Goal: Task Accomplishment & Management: Use online tool/utility

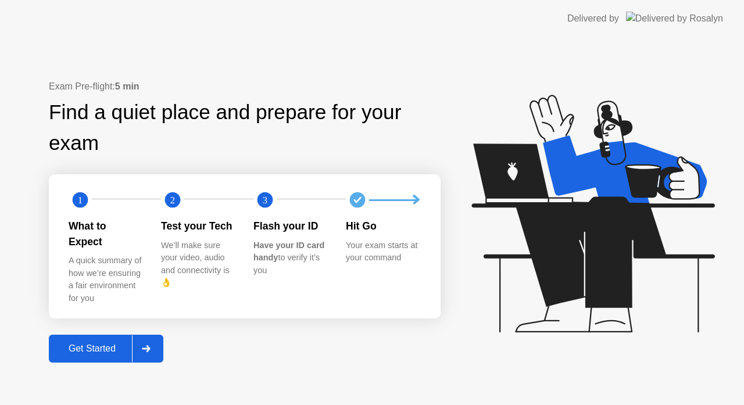
click at [103, 344] on div "Get Started" at bounding box center [92, 348] width 80 height 10
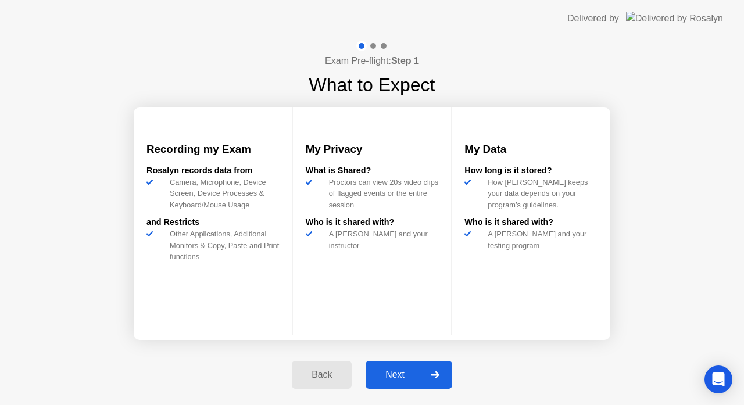
click at [401, 373] on div "Next" at bounding box center [395, 374] width 52 height 10
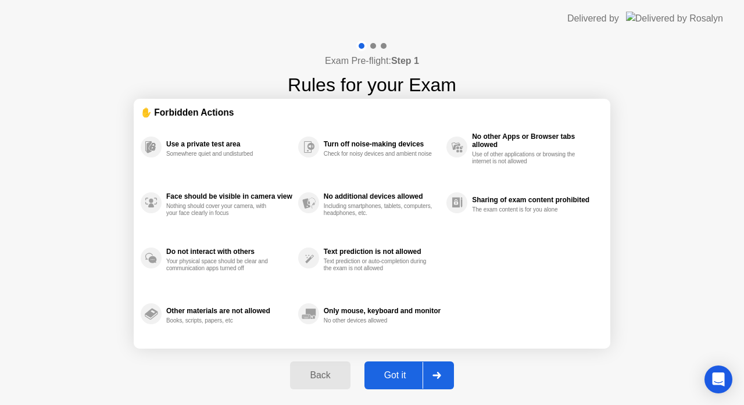
click at [401, 373] on div "Got it" at bounding box center [395, 375] width 55 height 10
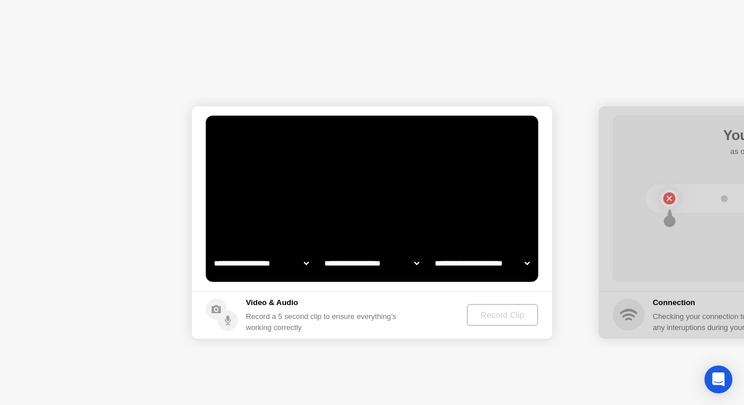
select select "**********"
select select "*******"
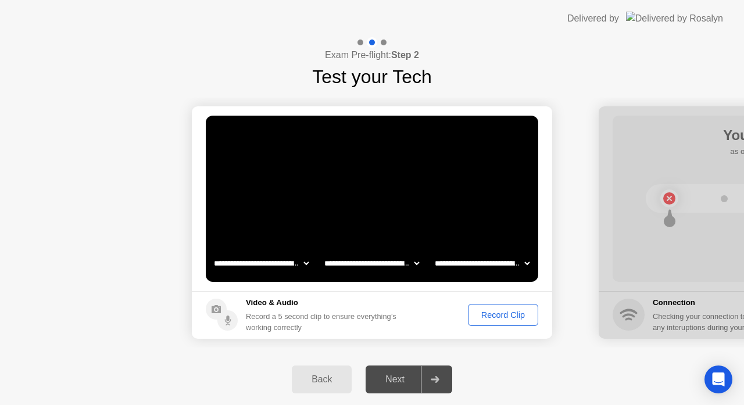
click at [495, 314] on div "Record Clip" at bounding box center [503, 314] width 62 height 9
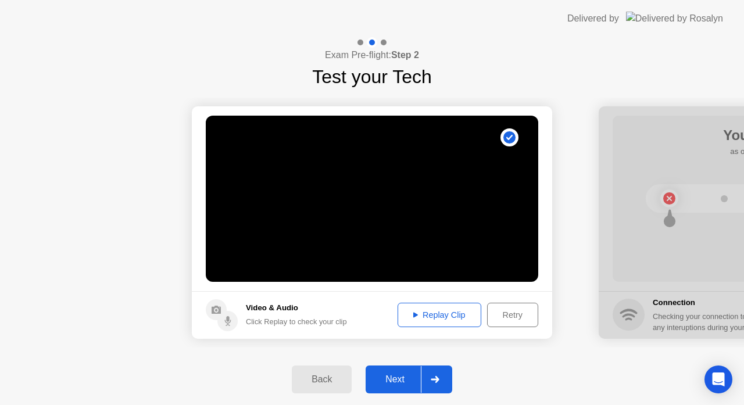
click at [391, 380] on div "Next" at bounding box center [395, 379] width 52 height 10
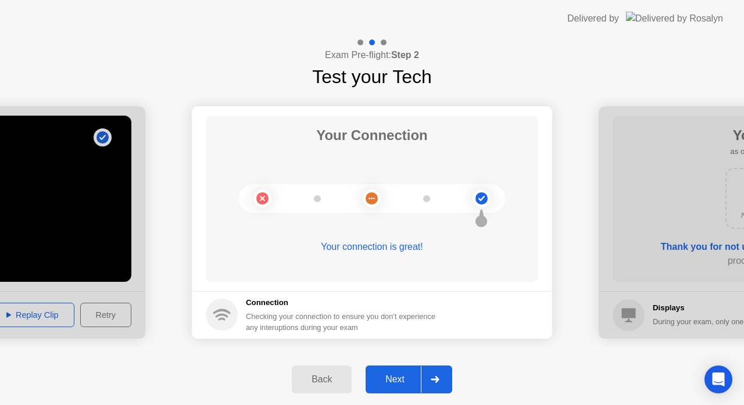
click at [397, 378] on div "Next" at bounding box center [395, 379] width 52 height 10
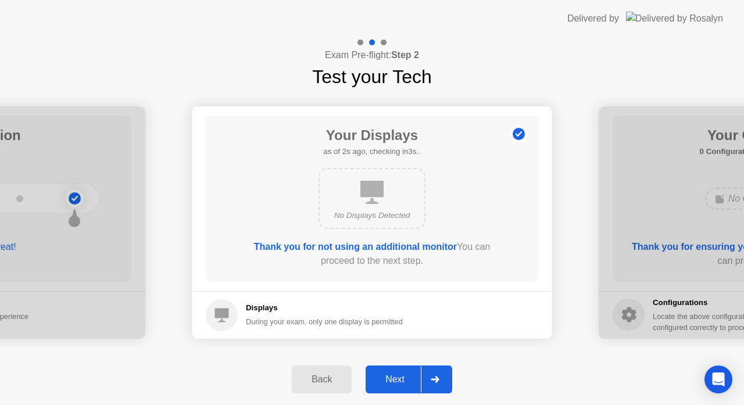
click at [397, 378] on div "Next" at bounding box center [395, 379] width 52 height 10
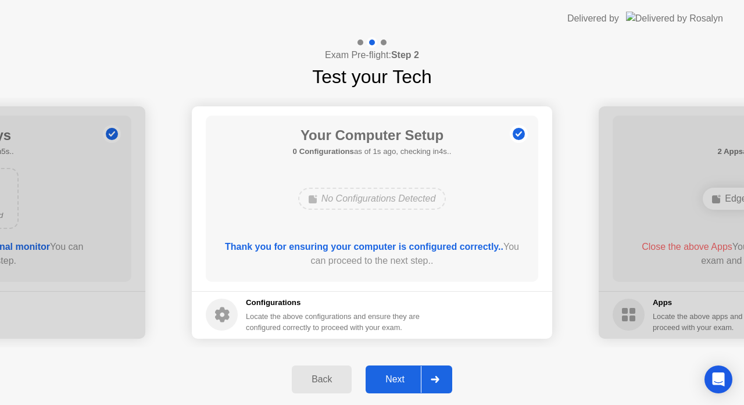
click at [397, 378] on div "Next" at bounding box center [395, 379] width 52 height 10
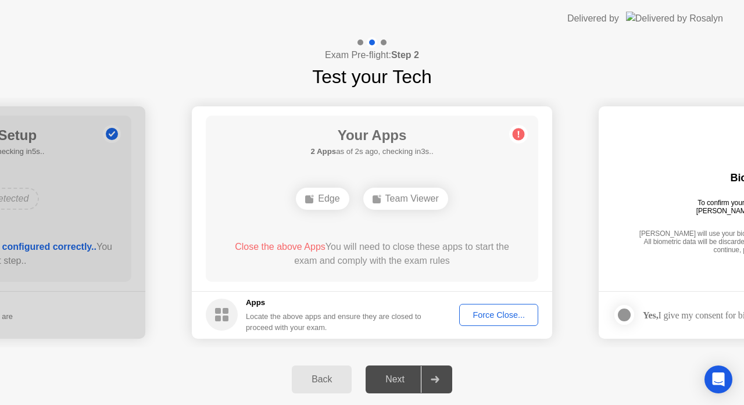
click at [488, 319] on div "Force Close..." at bounding box center [498, 314] width 71 height 9
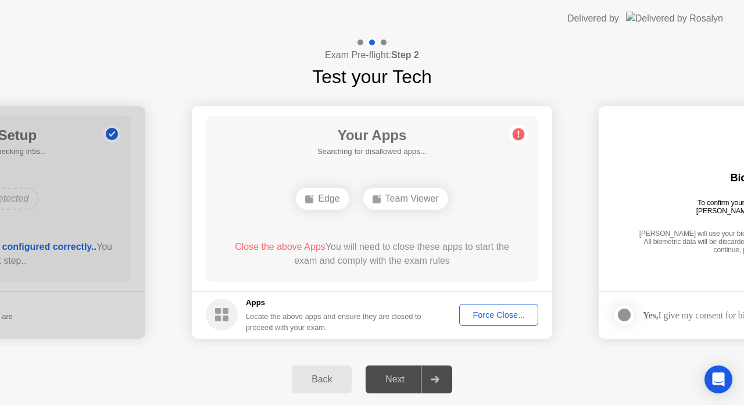
click at [515, 311] on div "Force Close..." at bounding box center [498, 314] width 71 height 9
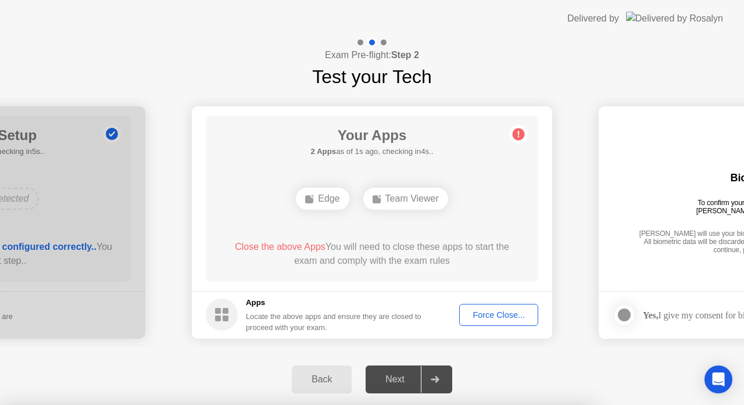
click at [164, 404] on div at bounding box center [372, 405] width 744 height 0
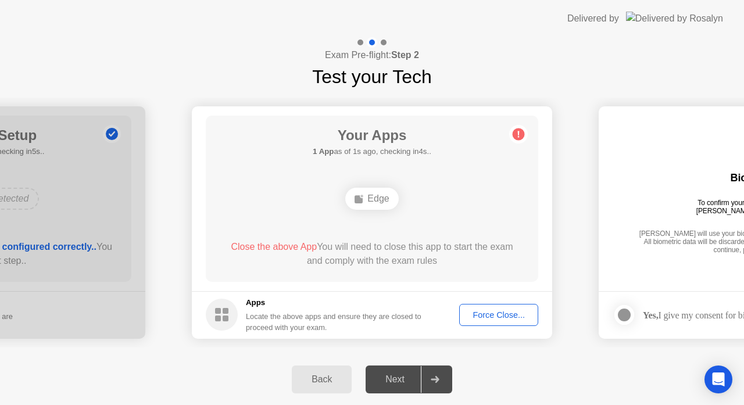
click at [484, 310] on div "Force Close..." at bounding box center [498, 314] width 71 height 9
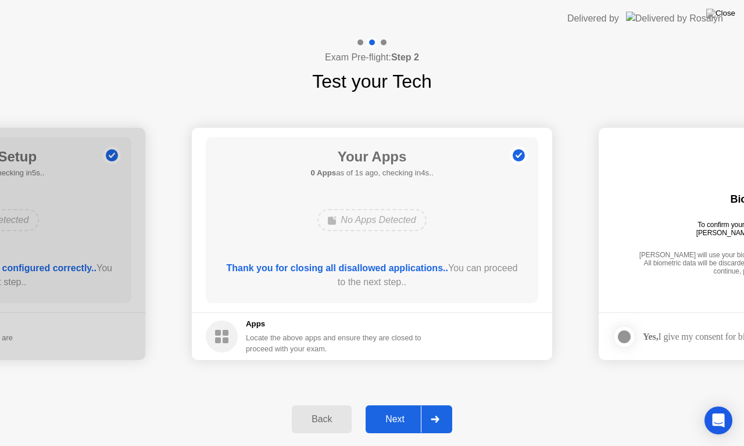
click at [405, 404] on div "Next" at bounding box center [395, 419] width 52 height 10
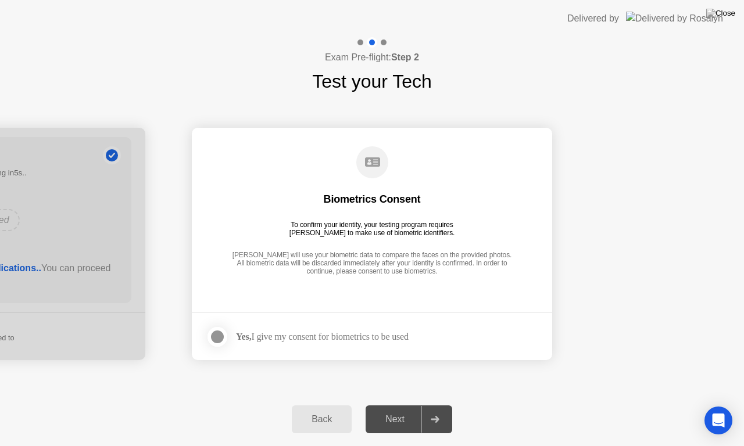
click at [215, 335] on div at bounding box center [217, 337] width 14 height 14
click at [399, 404] on div "Next" at bounding box center [395, 419] width 52 height 10
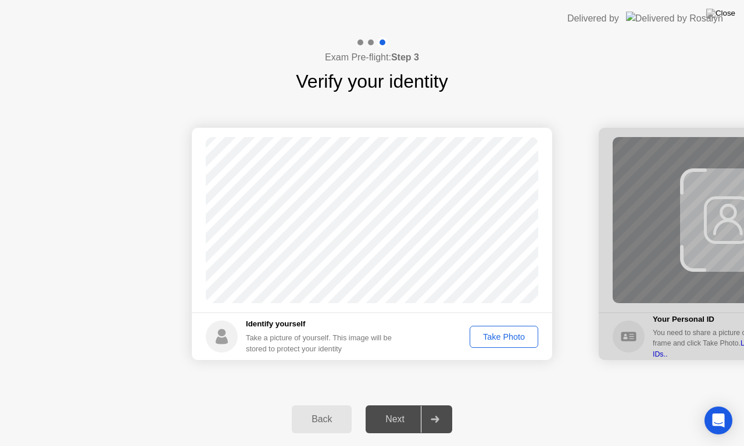
click at [492, 337] on div "Take Photo" at bounding box center [503, 336] width 60 height 9
click at [391, 404] on div "Next" at bounding box center [395, 419] width 52 height 10
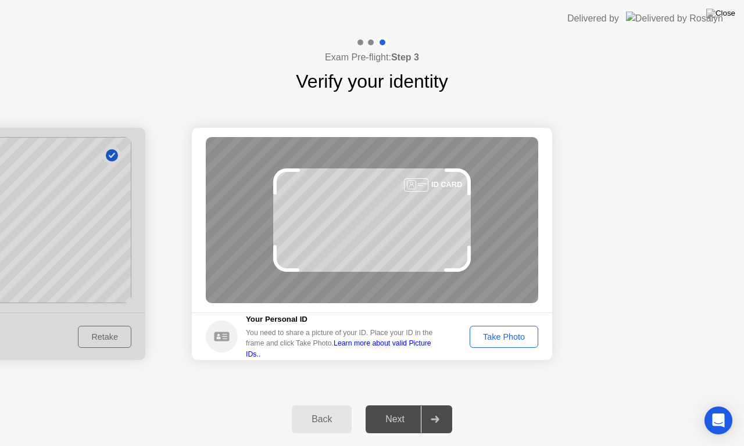
click at [391, 404] on div "Next" at bounding box center [395, 419] width 52 height 10
click at [495, 341] on div "Take Photo" at bounding box center [503, 336] width 60 height 9
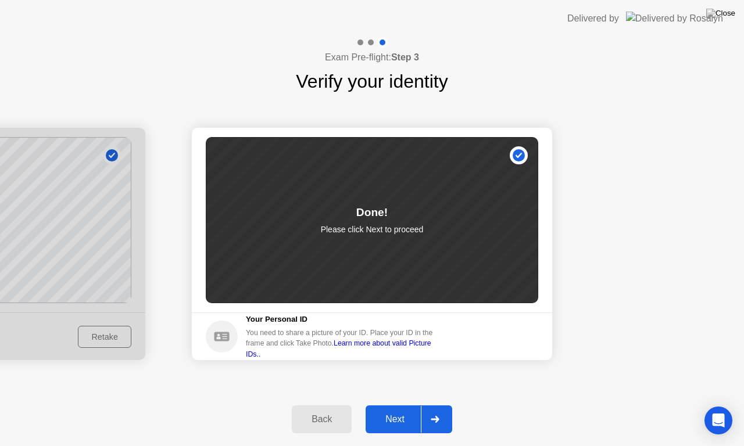
click at [394, 404] on div "Next" at bounding box center [395, 419] width 52 height 10
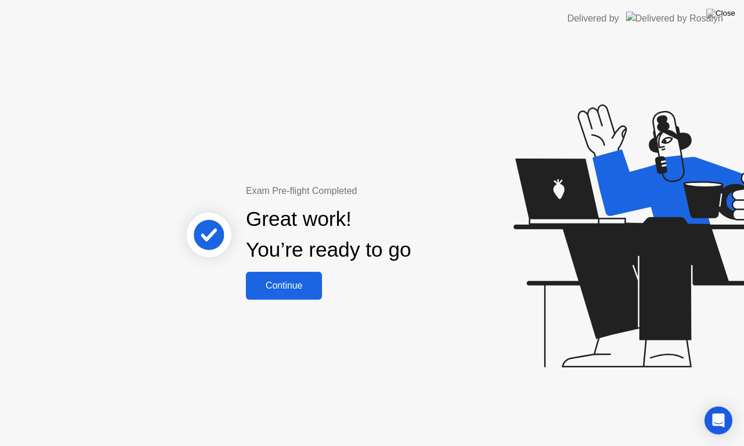
click at [293, 288] on div "Continue" at bounding box center [283, 286] width 69 height 10
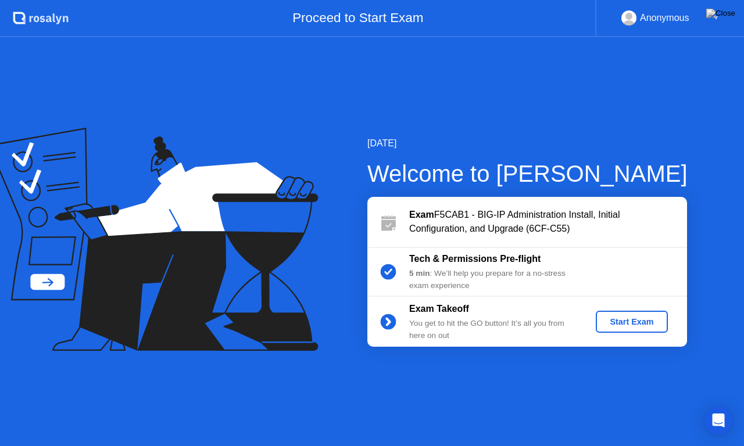
click at [635, 314] on button "Start Exam" at bounding box center [630, 322] width 71 height 22
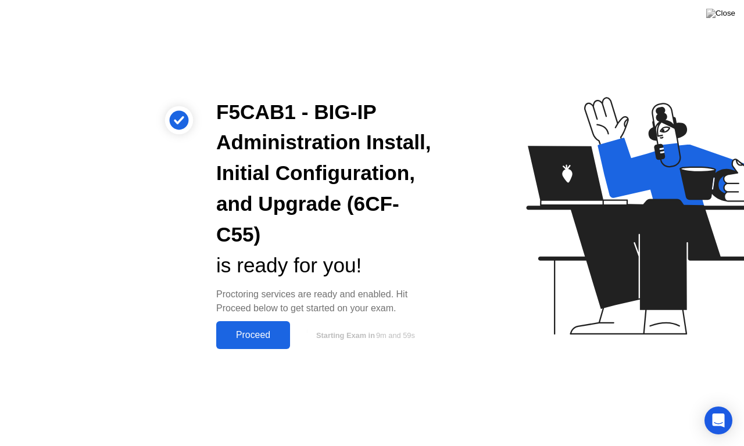
click at [254, 337] on div "Proceed" at bounding box center [253, 335] width 67 height 10
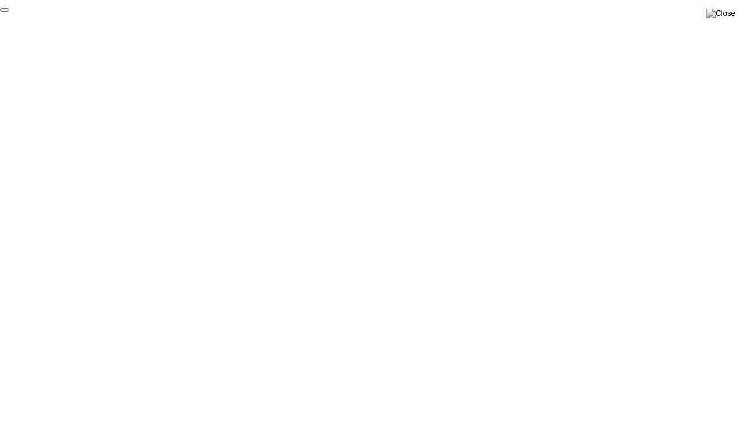
click div "End Proctoring Session"
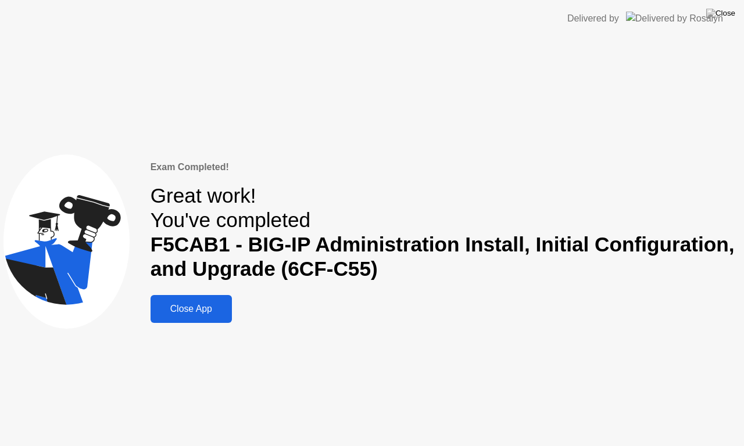
click at [191, 309] on div "Close App" at bounding box center [191, 309] width 74 height 10
